Goal: Task Accomplishment & Management: Use online tool/utility

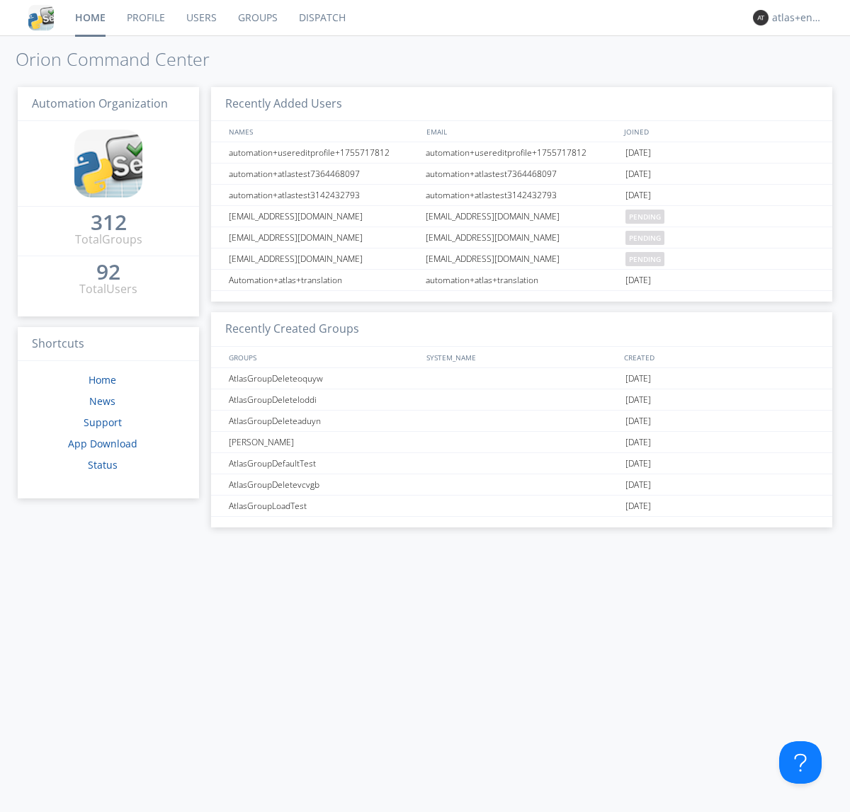
click at [321, 18] on link "Dispatch" at bounding box center [322, 17] width 68 height 35
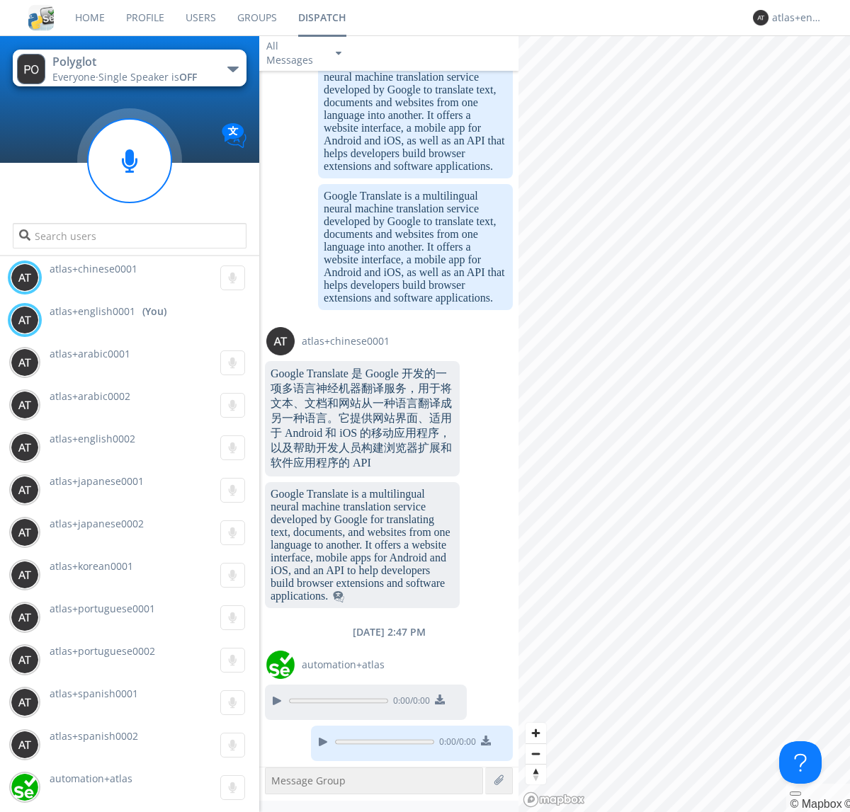
scroll to position [1097, 0]
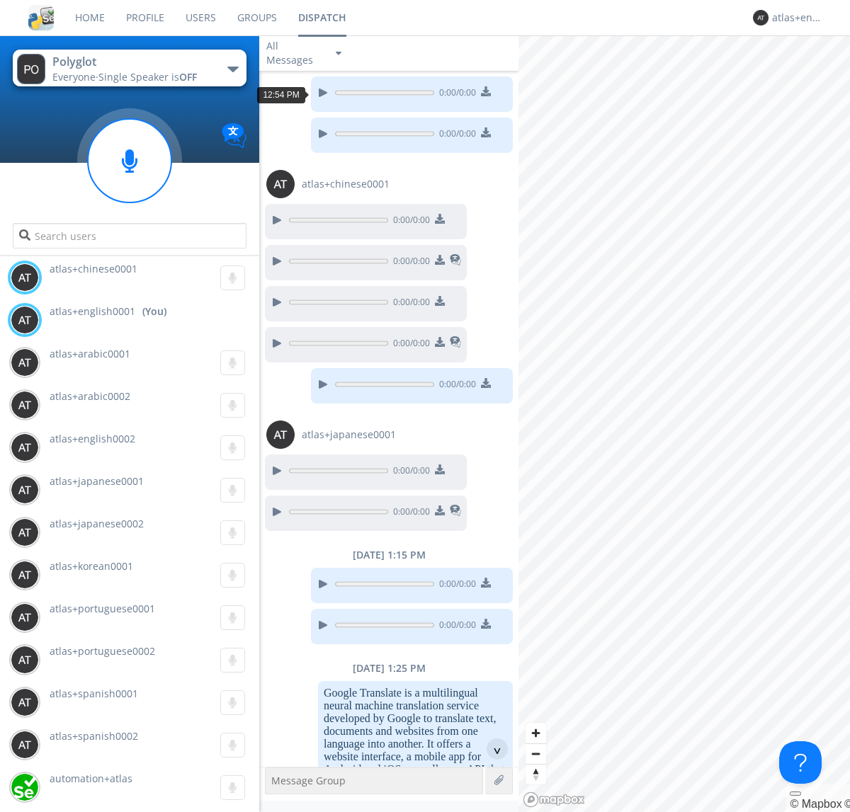
scroll to position [1799, 0]
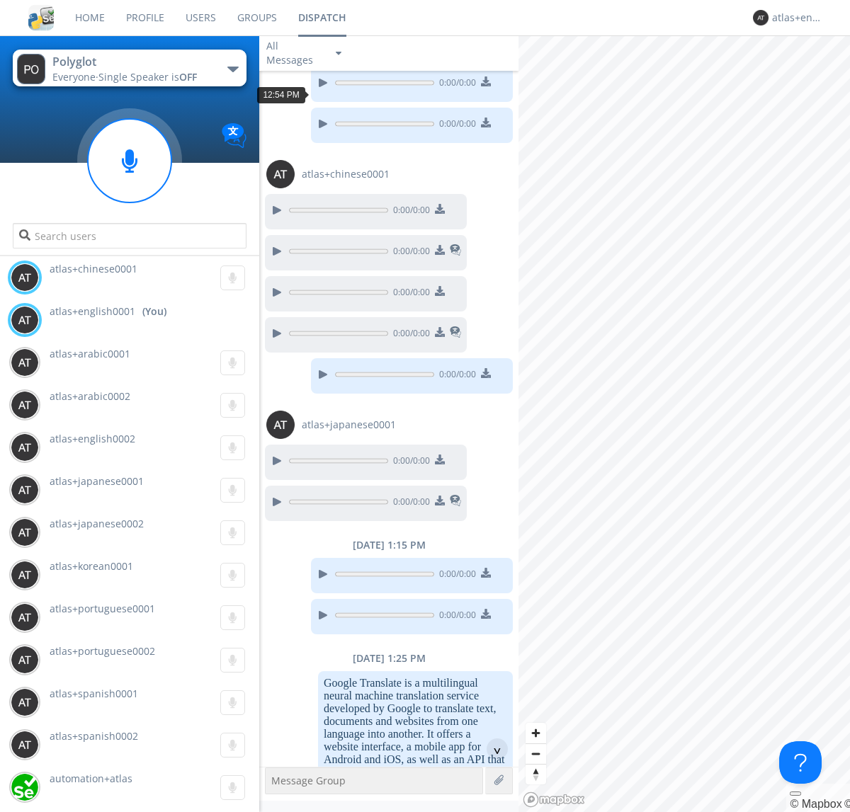
click at [491, 749] on div "^" at bounding box center [497, 749] width 21 height 21
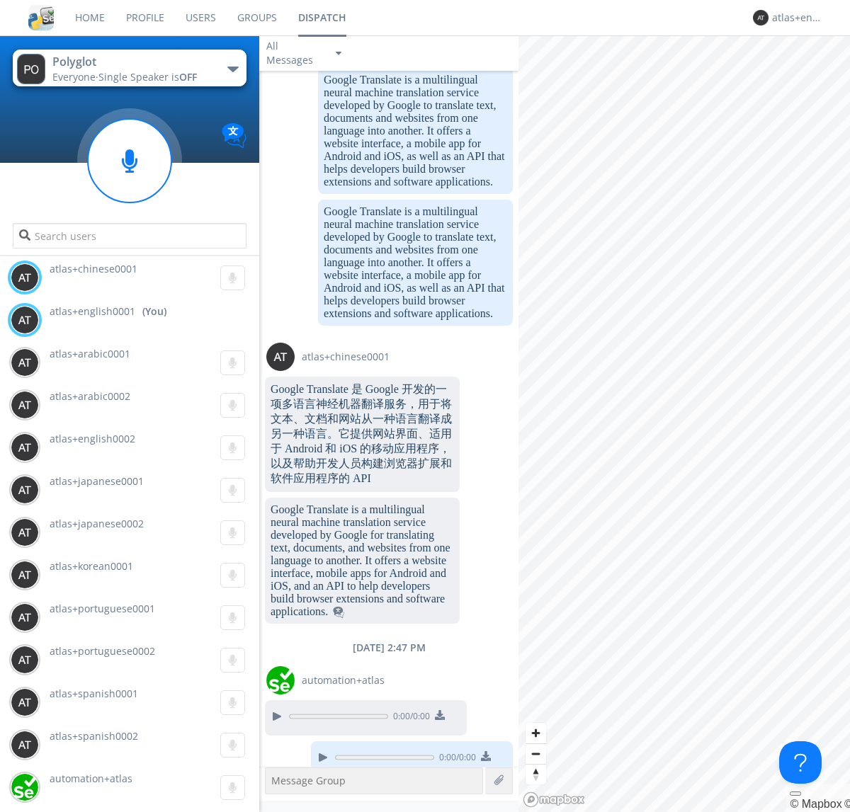
scroll to position [2828, 0]
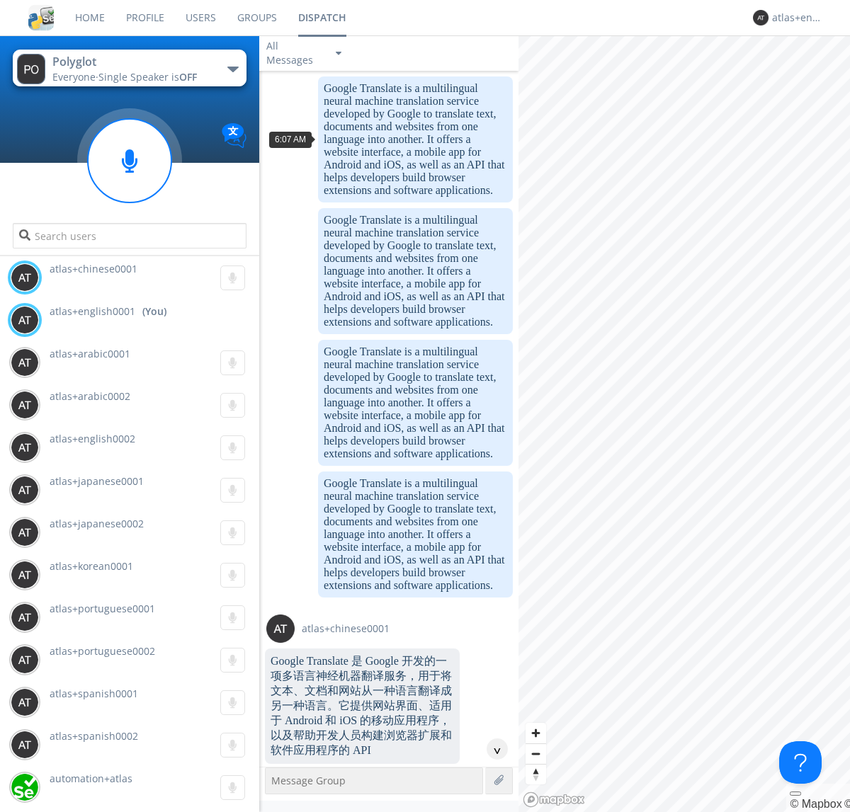
scroll to position [289, 0]
click at [491, 749] on div "^" at bounding box center [497, 749] width 21 height 21
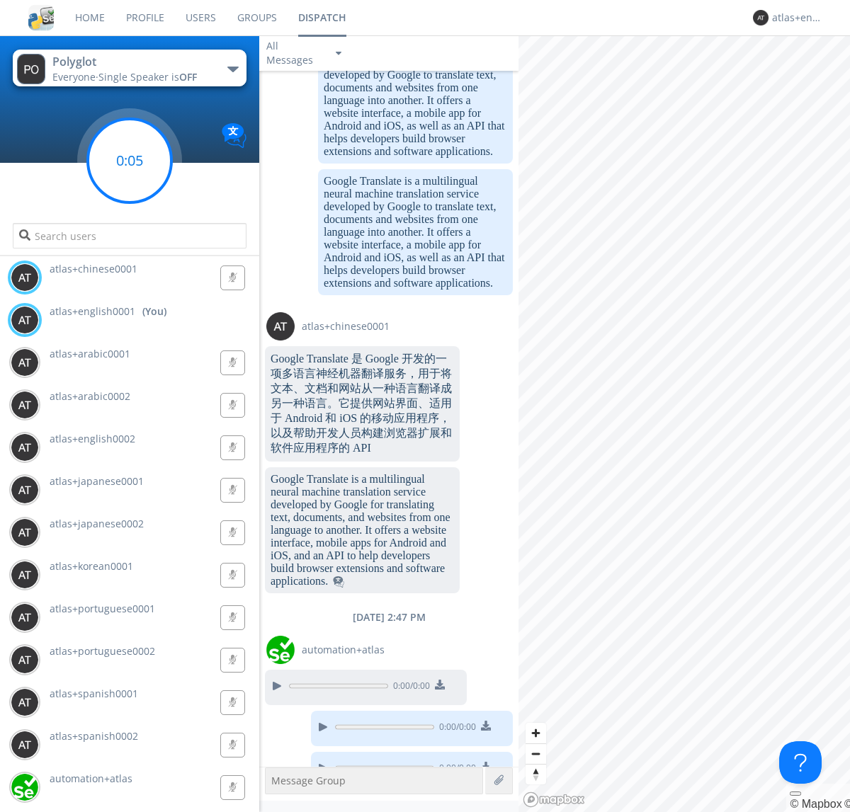
scroll to position [3090, 0]
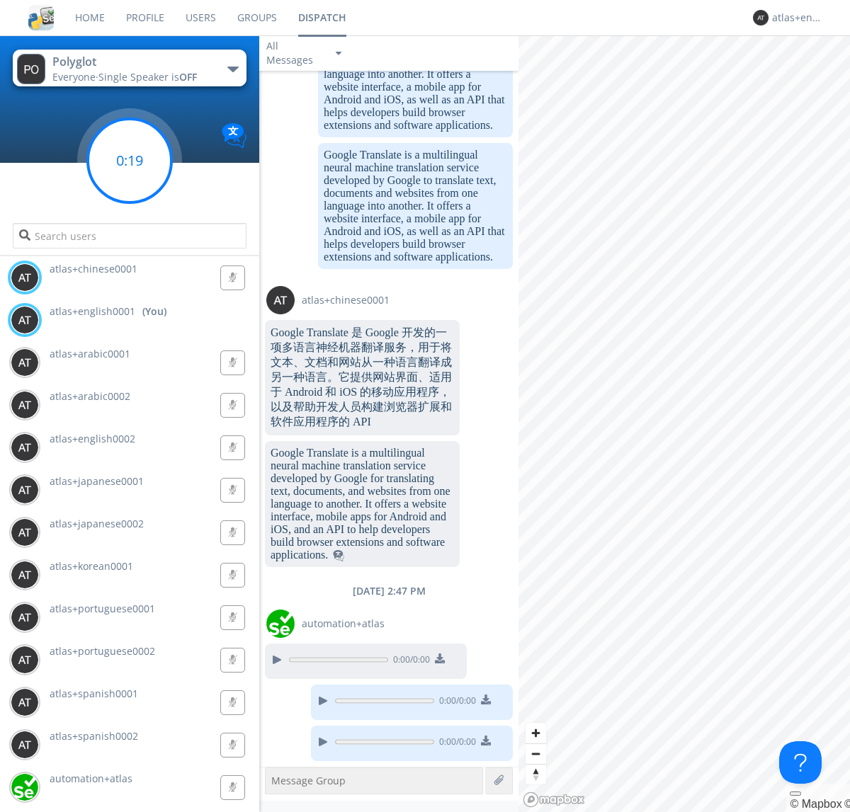
click at [130, 161] on g at bounding box center [130, 161] width 84 height 84
